Goal: Information Seeking & Learning: Learn about a topic

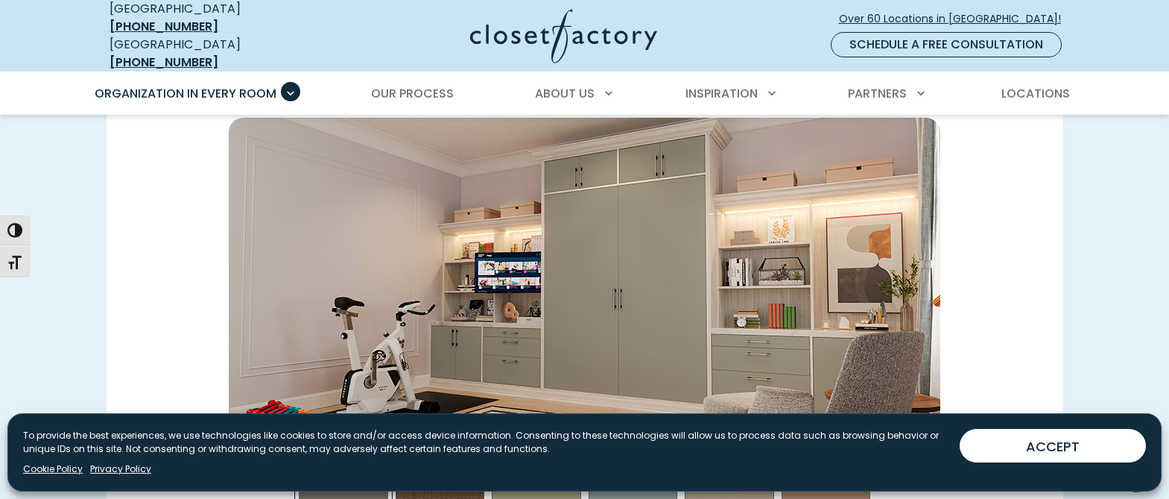
scroll to position [2147, 0]
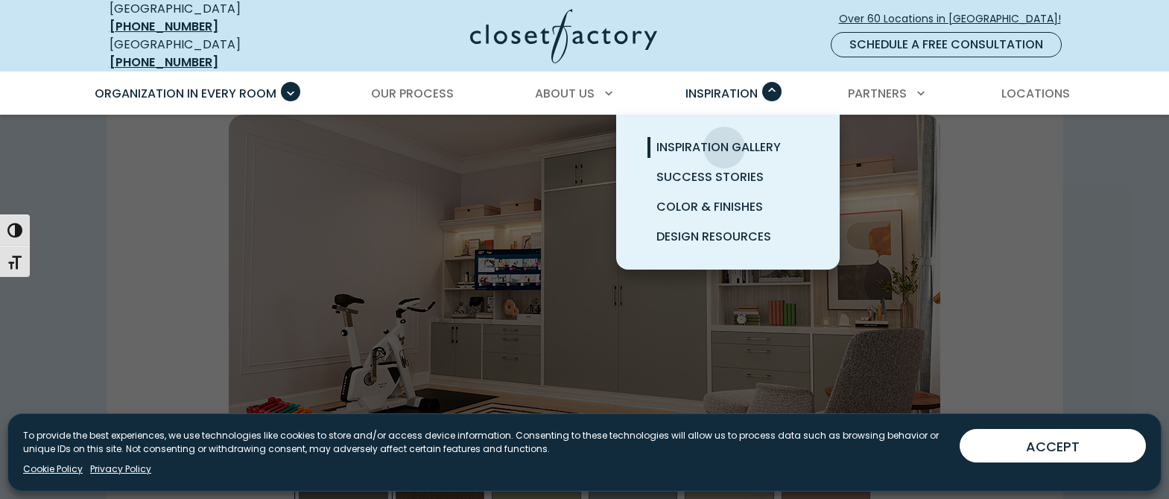
click at [724, 139] on span "Inspiration Gallery" at bounding box center [718, 147] width 124 height 17
click at [711, 229] on span "Design Resources" at bounding box center [713, 236] width 115 height 17
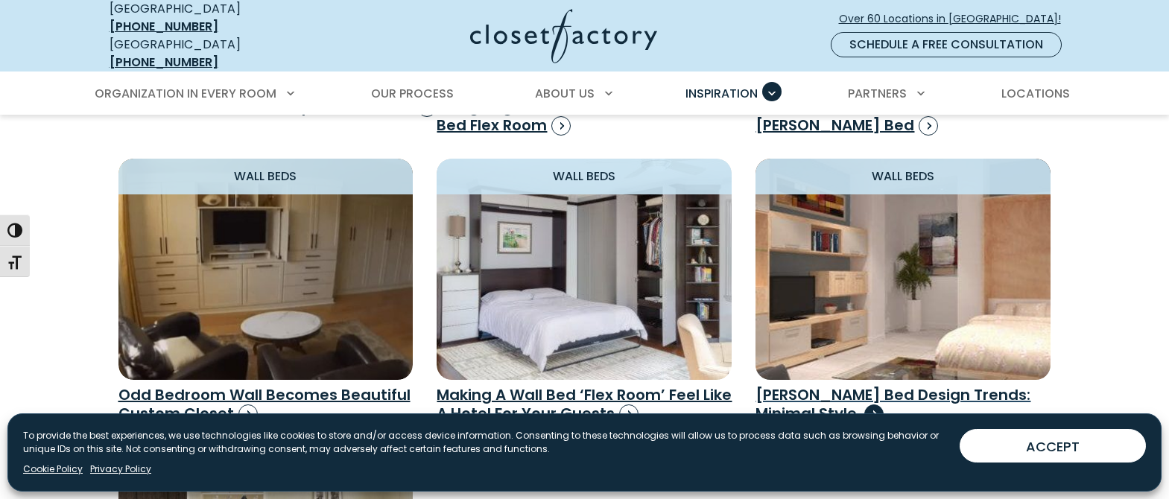
scroll to position [1253, 0]
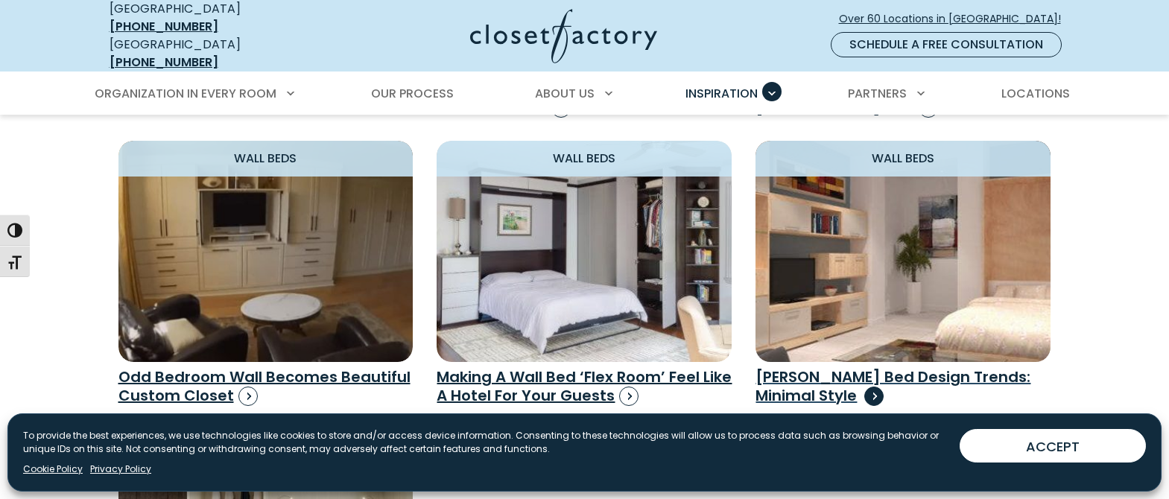
click at [802, 368] on h3 "Murphy Bed Design Trends: Minimal Style" at bounding box center [902, 386] width 295 height 37
